Goal: Navigation & Orientation: Find specific page/section

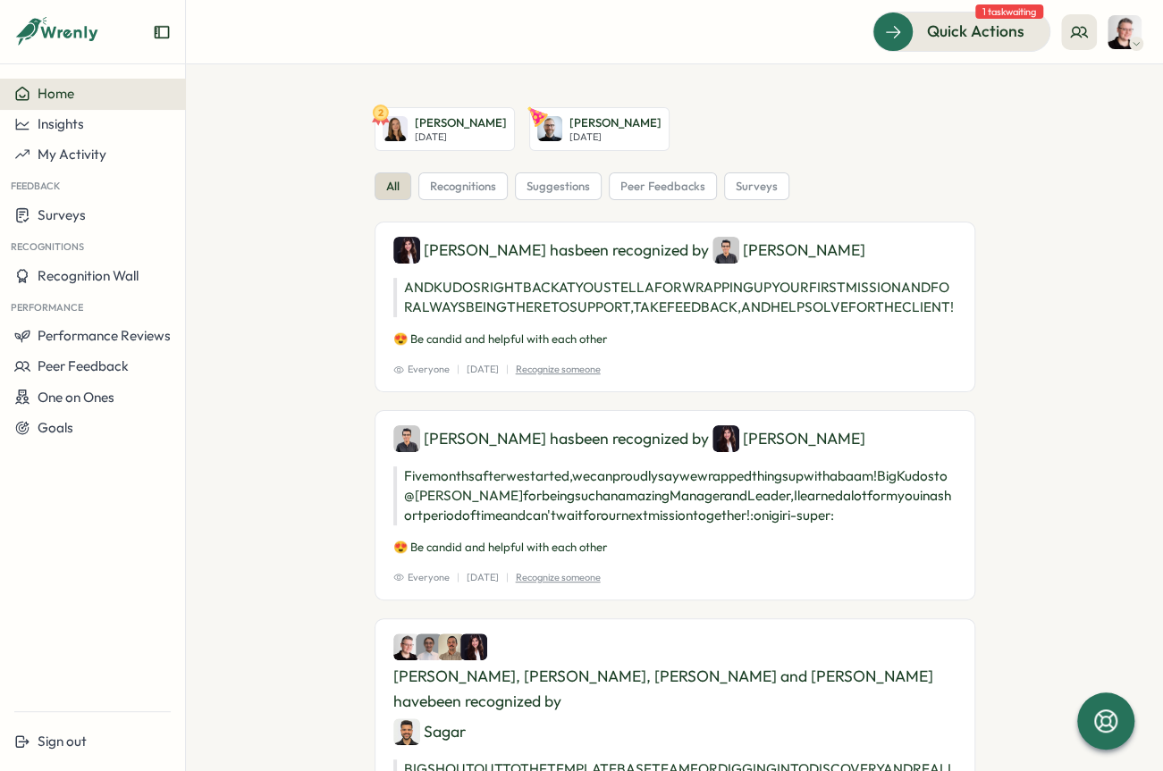
click at [85, 82] on button "Home" at bounding box center [92, 94] width 185 height 30
click at [128, 89] on div "Home" at bounding box center [92, 94] width 156 height 16
click at [112, 97] on div "Home" at bounding box center [92, 94] width 156 height 16
drag, startPoint x: 928, startPoint y: 32, endPoint x: 969, endPoint y: 31, distance: 41.1
click at [969, 31] on div "Quick Actions" at bounding box center [950, 31] width 162 height 23
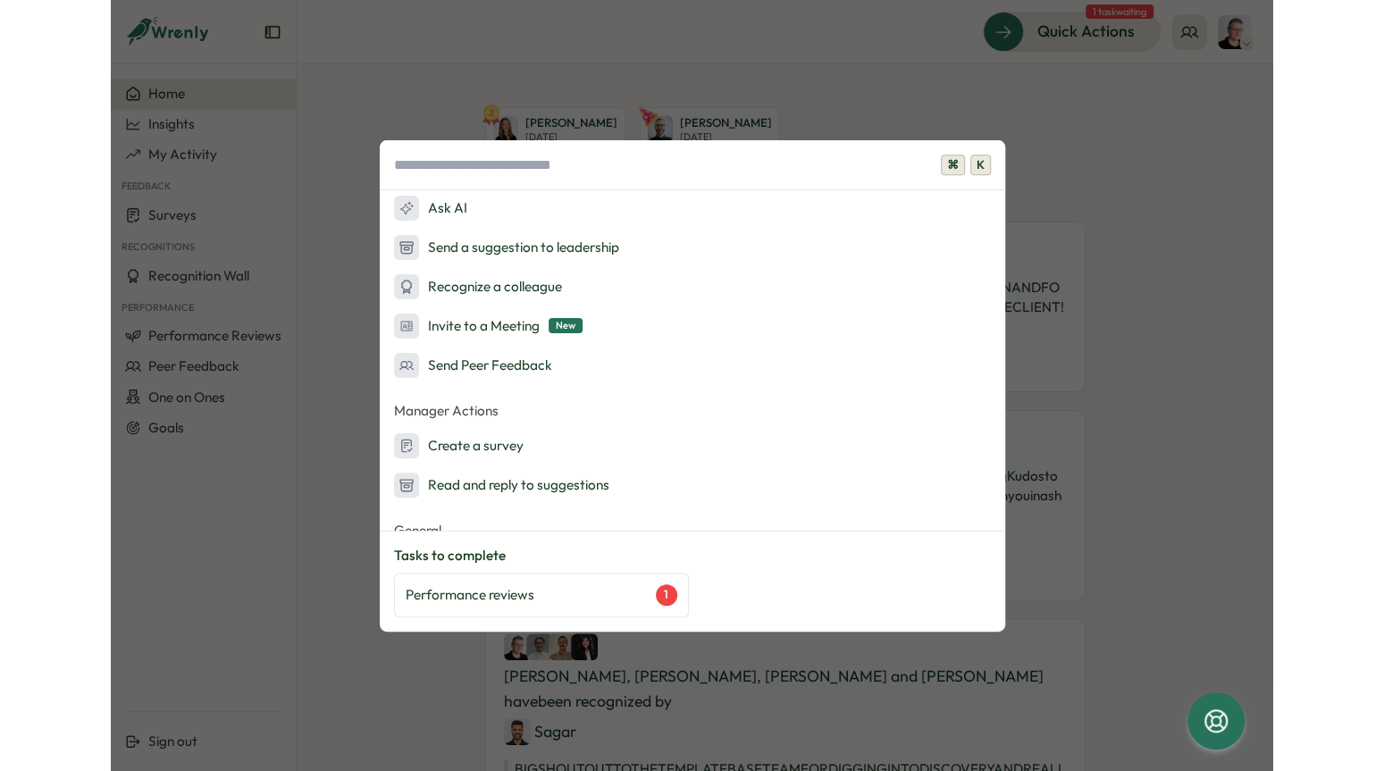
scroll to position [45, 0]
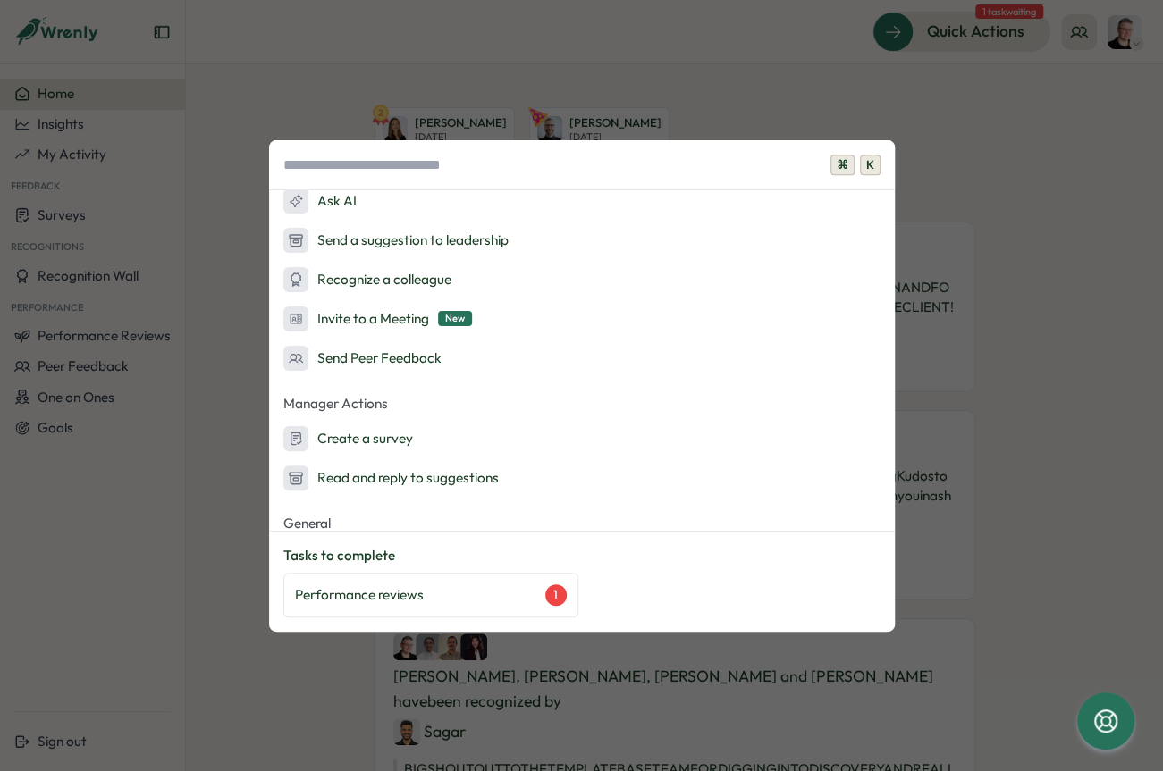
click at [980, 176] on div "⌘ K Quick Actions Ask AI Send a suggestion to leadership Recognize a colleague …" at bounding box center [581, 385] width 1163 height 771
